Goal: Check status: Check status

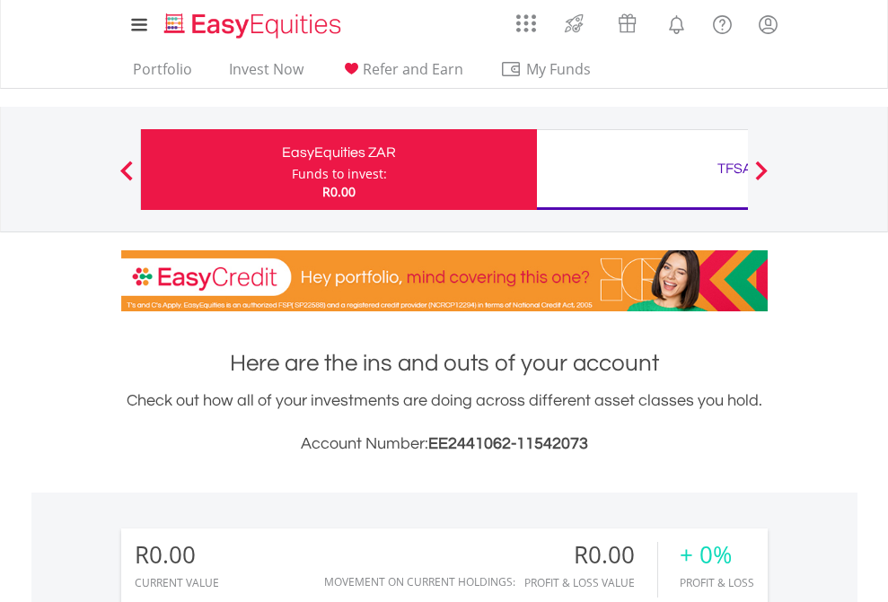
scroll to position [172, 282]
click at [292, 170] on div "Funds to invest:" at bounding box center [339, 174] width 95 height 18
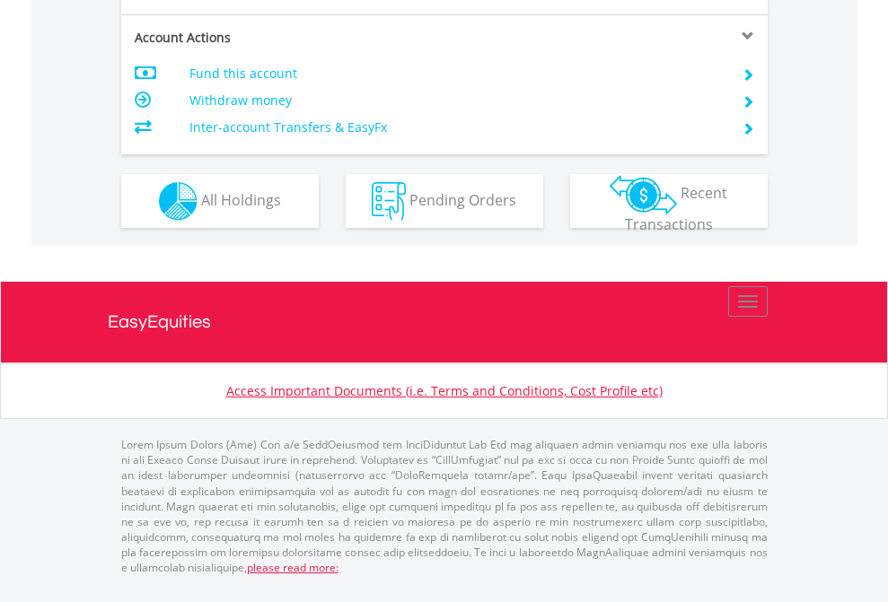
scroll to position [1684, 0]
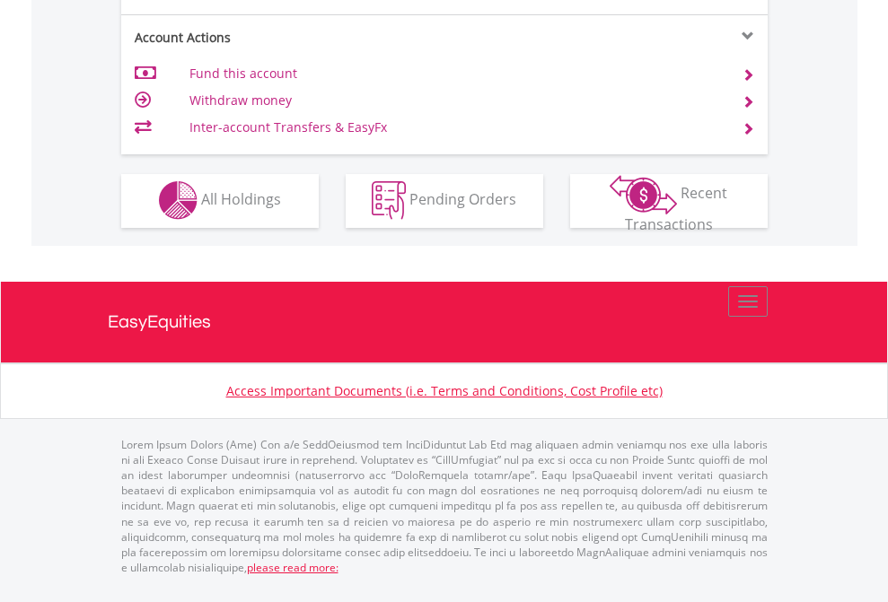
scroll to position [1530, 0]
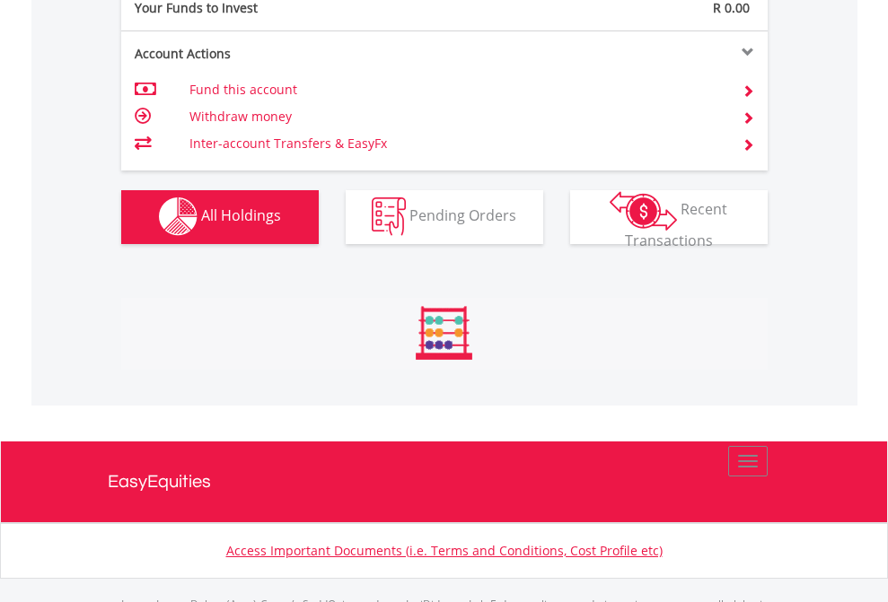
scroll to position [1777, 0]
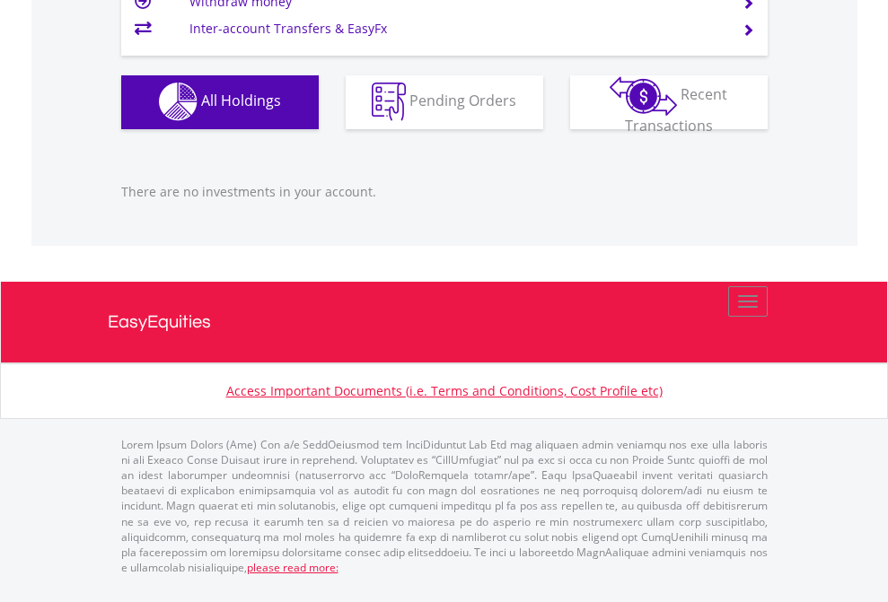
scroll to position [172, 282]
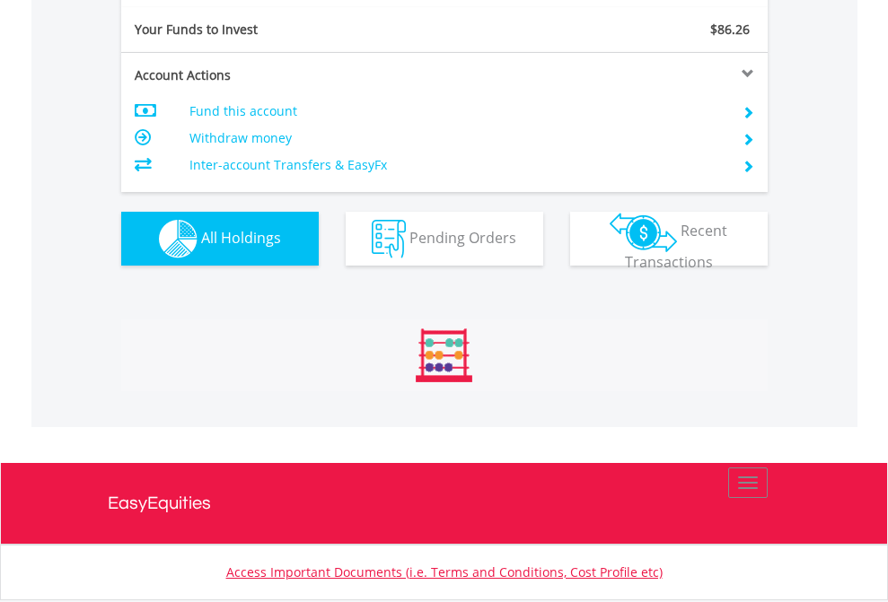
scroll to position [172, 282]
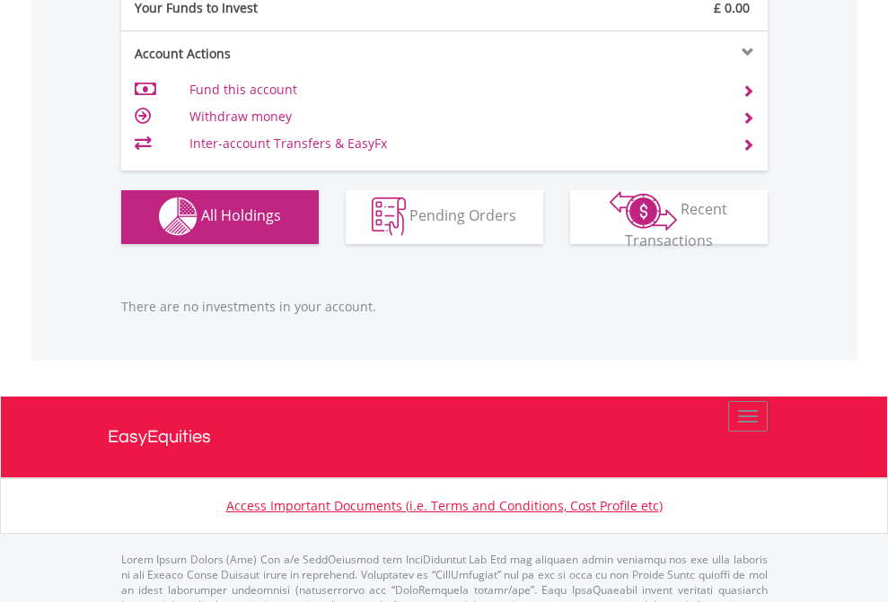
scroll to position [1777, 0]
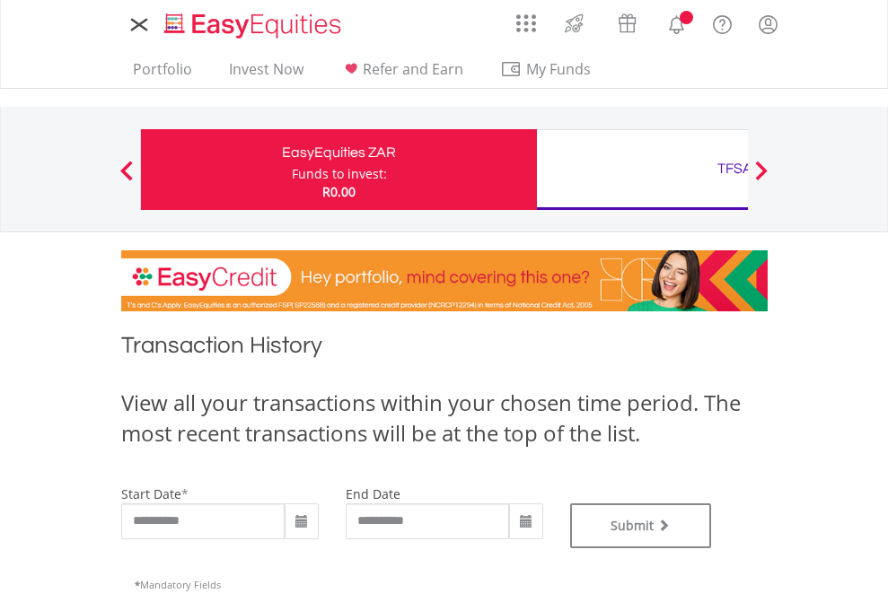
type input "**********"
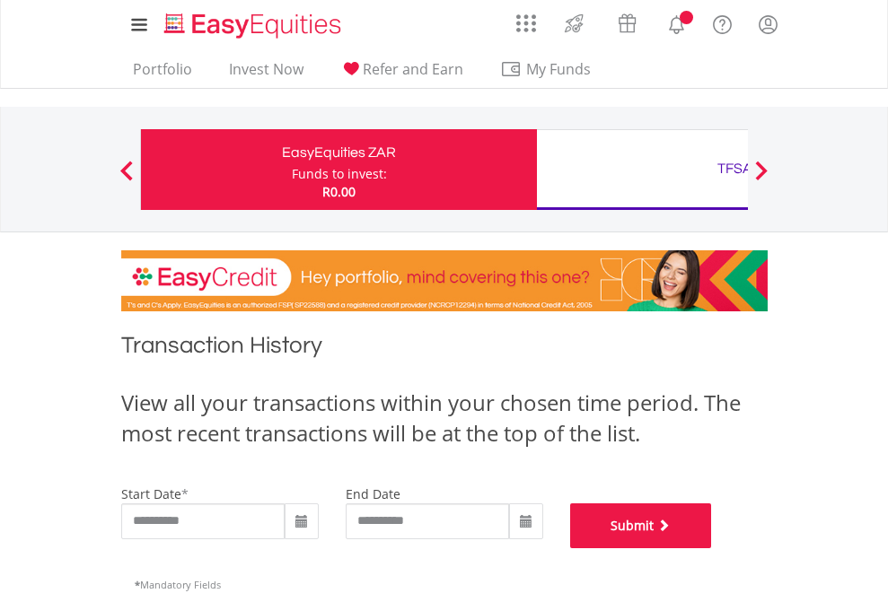
click at [712, 548] on button "Submit" at bounding box center [641, 525] width 142 height 45
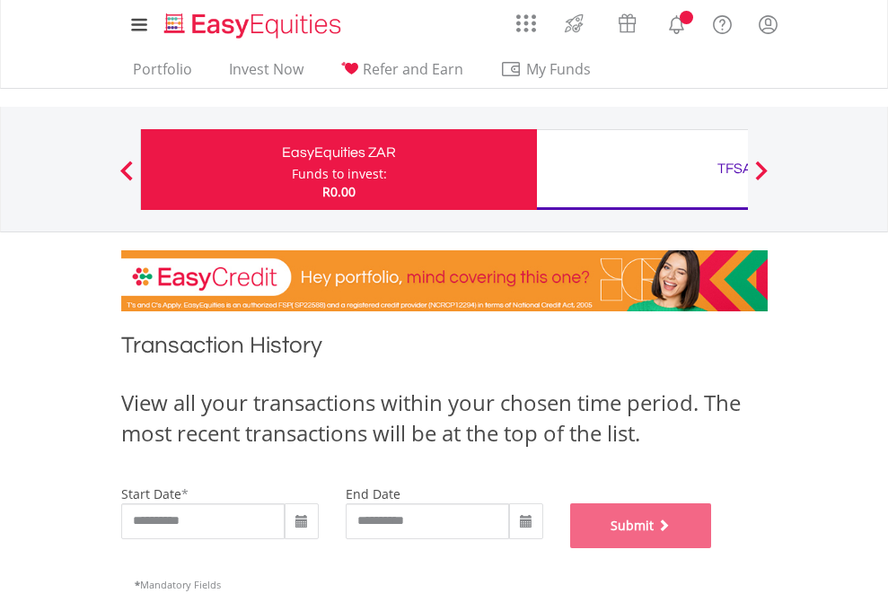
scroll to position [728, 0]
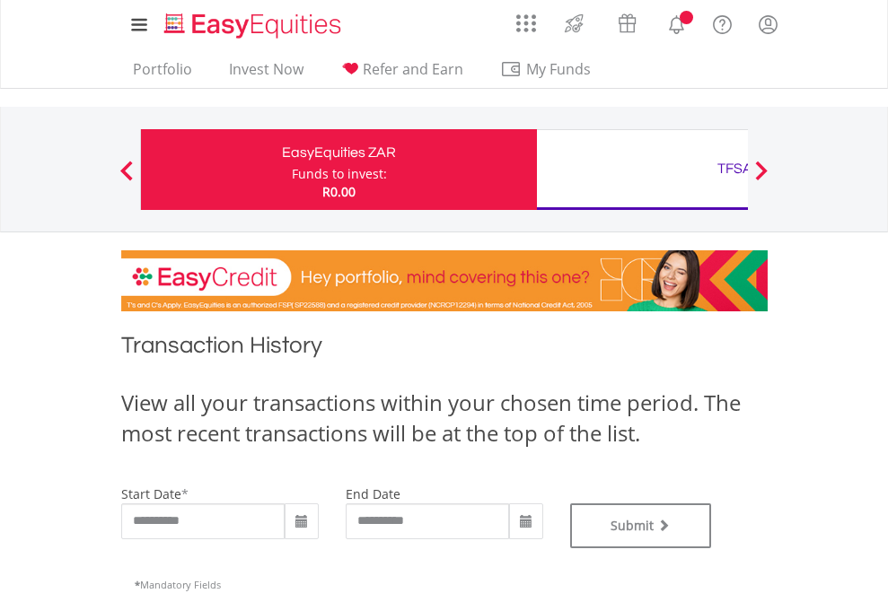
click at [642, 170] on div "TFSA" at bounding box center [734, 168] width 374 height 25
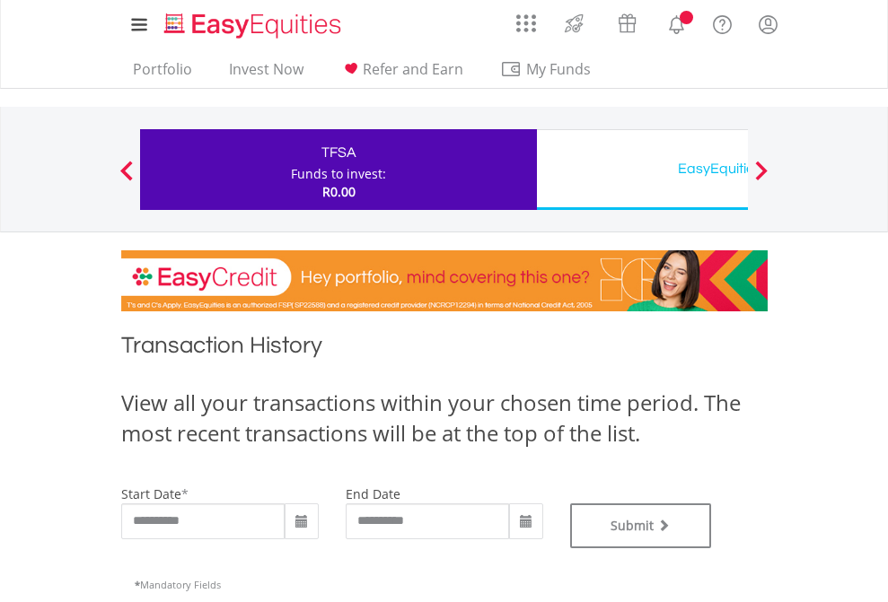
type input "**********"
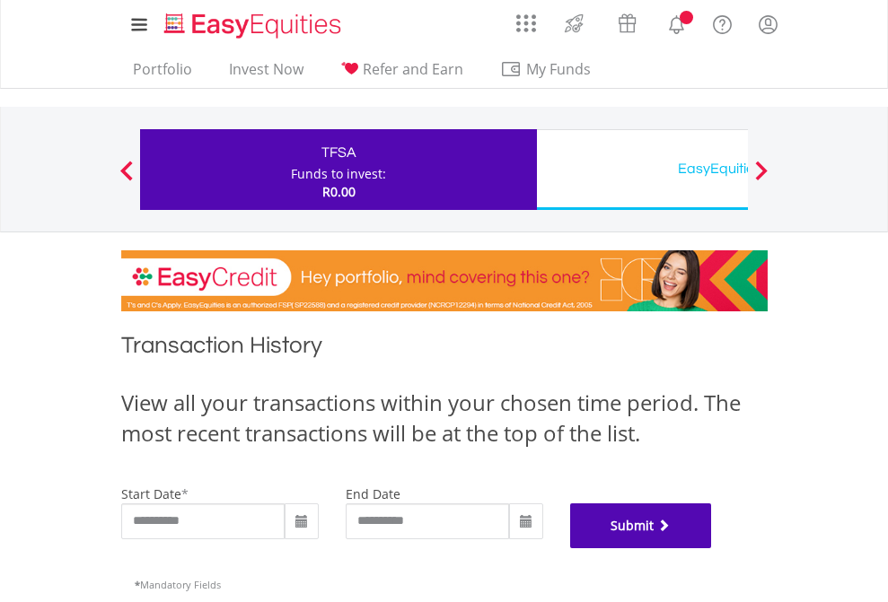
click at [712, 548] on button "Submit" at bounding box center [641, 525] width 142 height 45
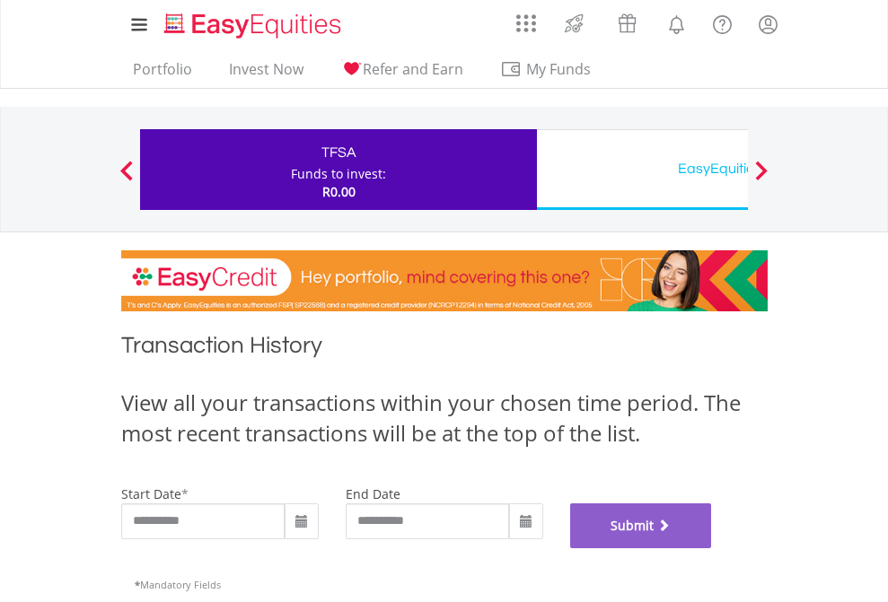
scroll to position [728, 0]
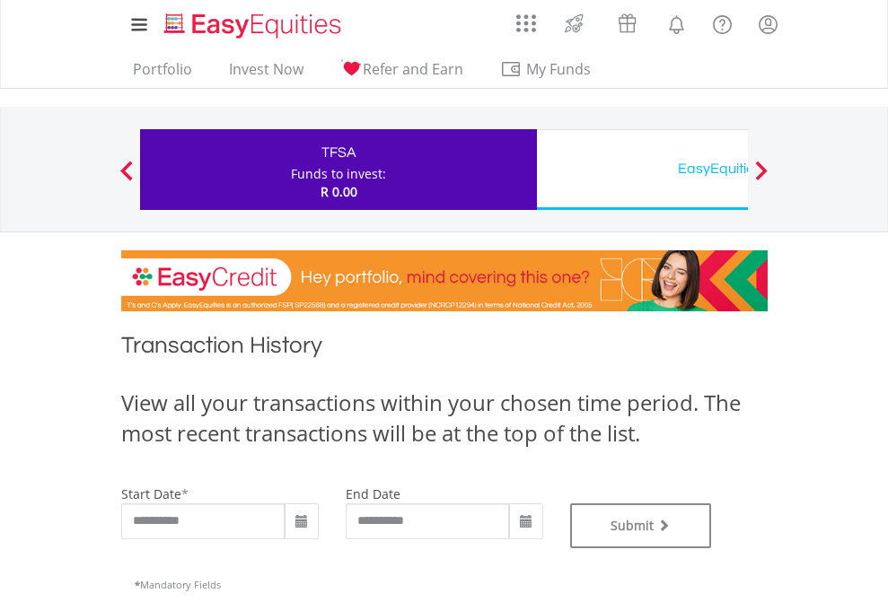
click at [642, 170] on div "EasyEquities USD" at bounding box center [734, 168] width 374 height 25
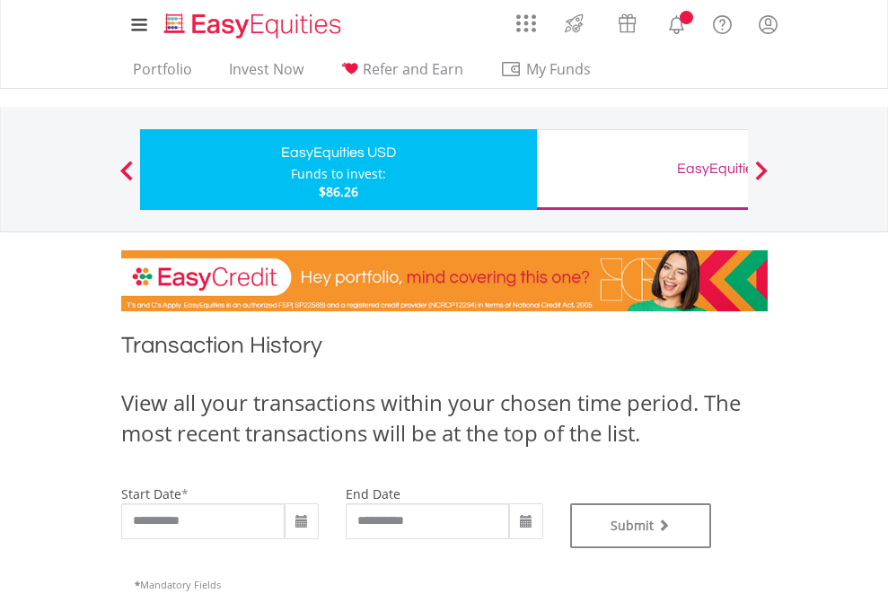
type input "**********"
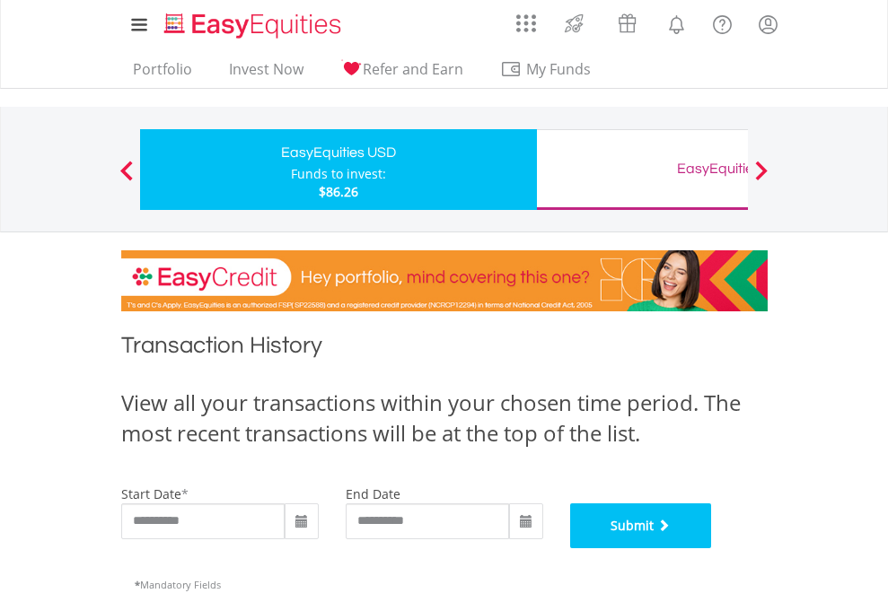
click at [712, 548] on button "Submit" at bounding box center [641, 525] width 142 height 45
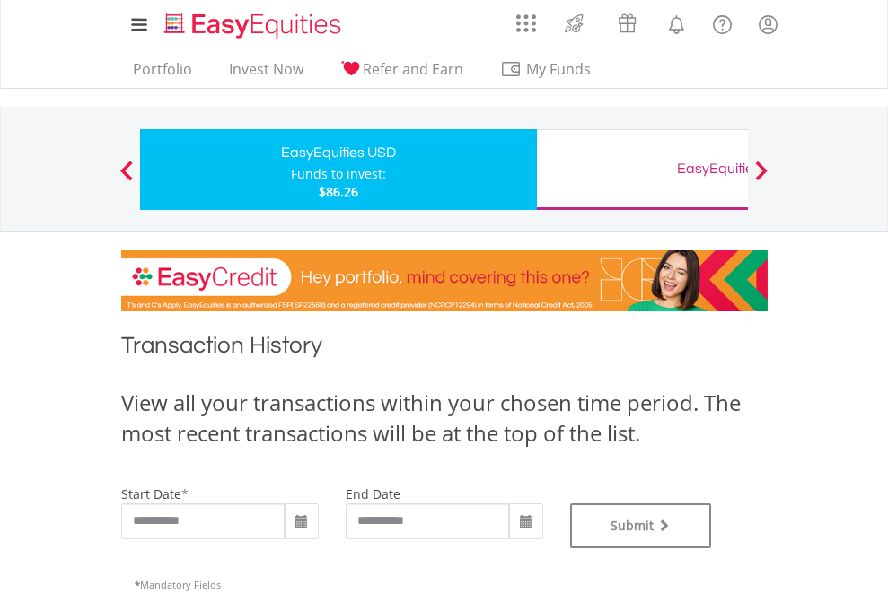
click at [642, 170] on div "EasyEquities GBP" at bounding box center [734, 168] width 374 height 25
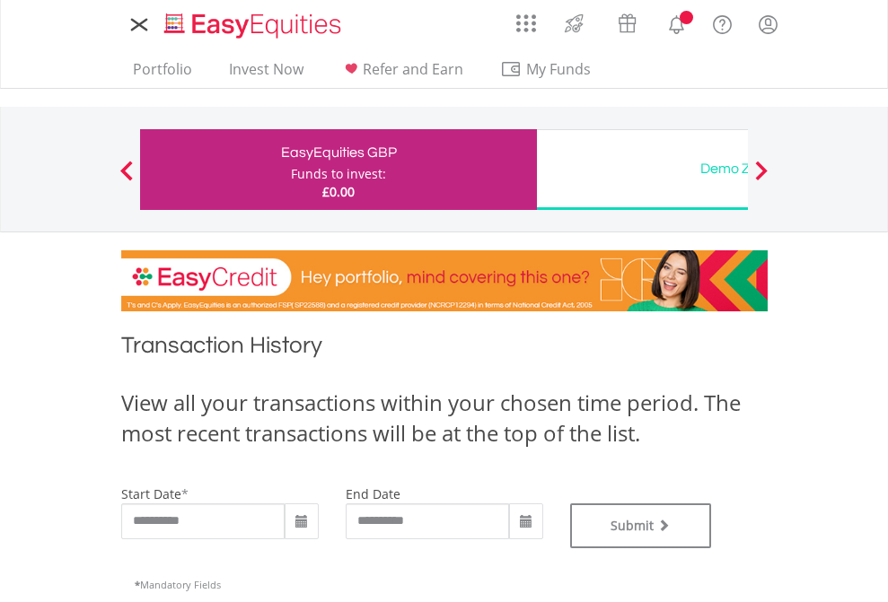
type input "**********"
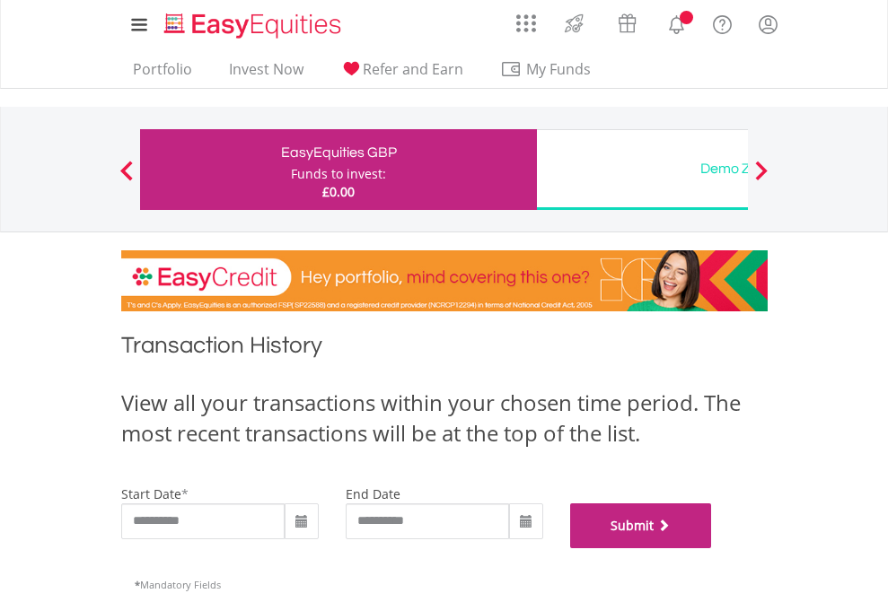
click at [712, 548] on button "Submit" at bounding box center [641, 525] width 142 height 45
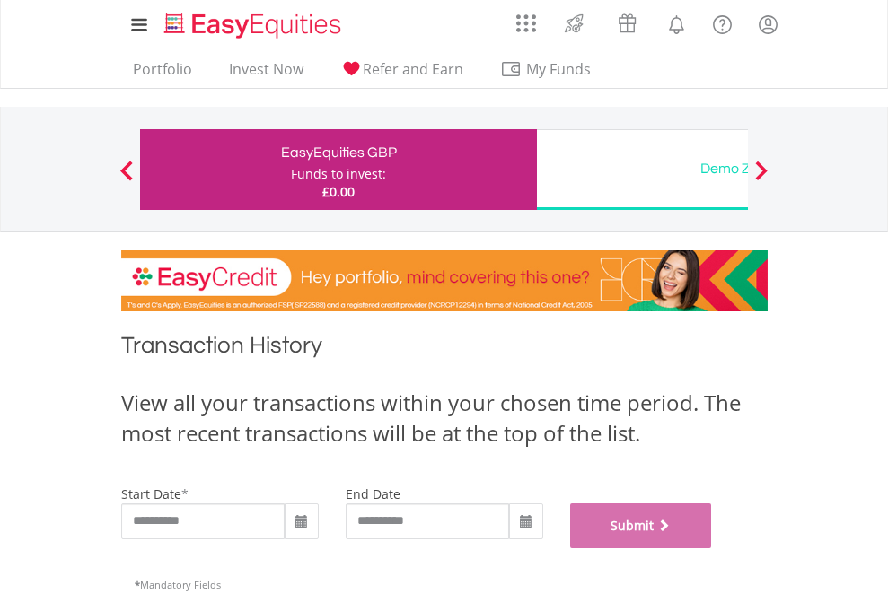
scroll to position [728, 0]
